Goal: Transaction & Acquisition: Purchase product/service

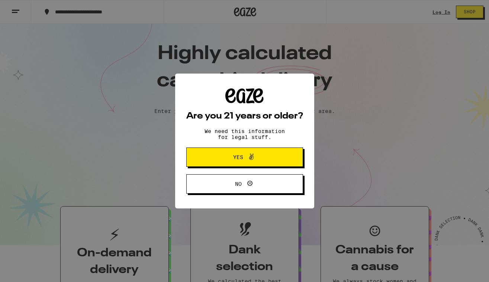
click at [438, 9] on div "Are you 21 years or older? We need this information for legal stuff. Yes No" at bounding box center [244, 141] width 489 height 282
click at [241, 164] on button "Yes" at bounding box center [244, 156] width 117 height 19
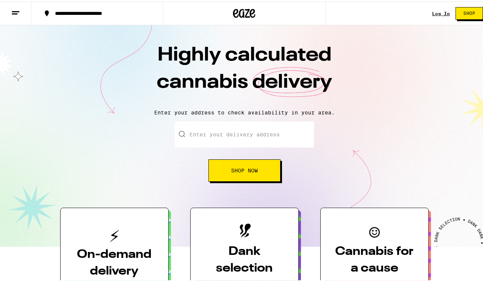
click at [434, 13] on link "Log In" at bounding box center [441, 12] width 18 height 5
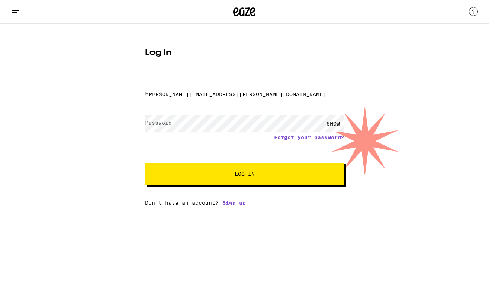
type input "[PERSON_NAME][EMAIL_ADDRESS][PERSON_NAME][DOMAIN_NAME]"
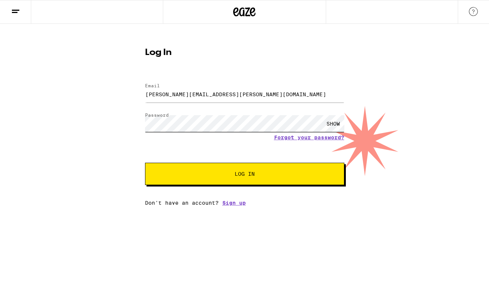
click at [244, 175] on button "Log In" at bounding box center [244, 174] width 199 height 22
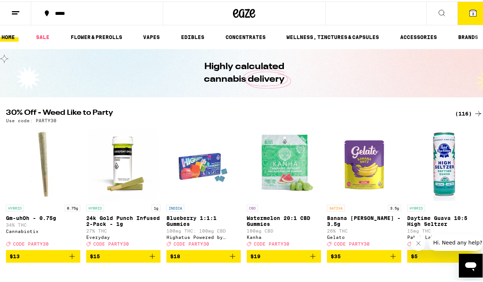
click at [470, 8] on icon at bounding box center [472, 11] width 9 height 9
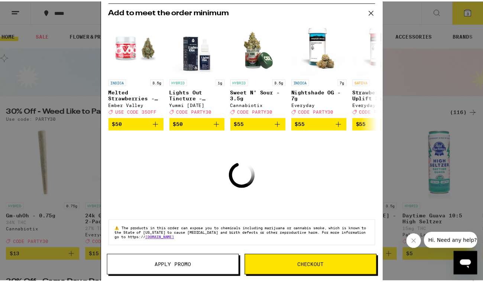
scroll to position [28, 0]
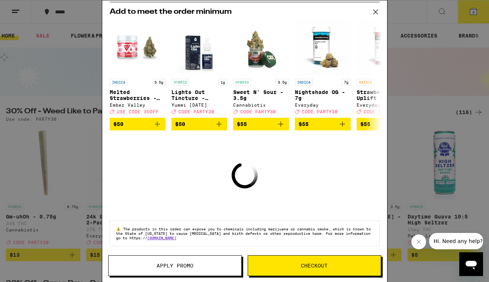
click at [376, 11] on icon at bounding box center [375, 11] width 11 height 11
